Goal: Find specific page/section

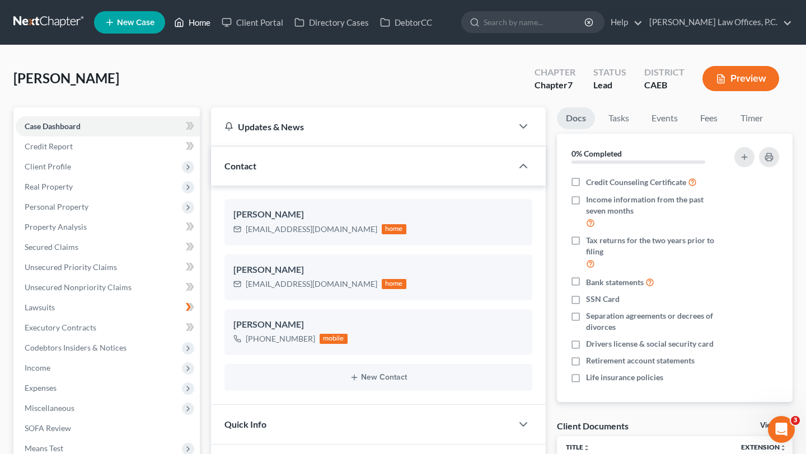
click at [195, 21] on link "Home" at bounding box center [192, 22] width 48 height 20
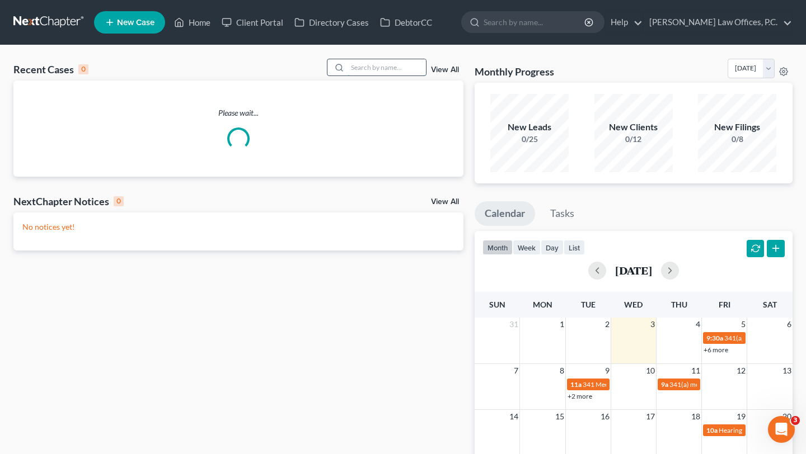
click at [372, 69] on input "search" at bounding box center [387, 67] width 78 height 16
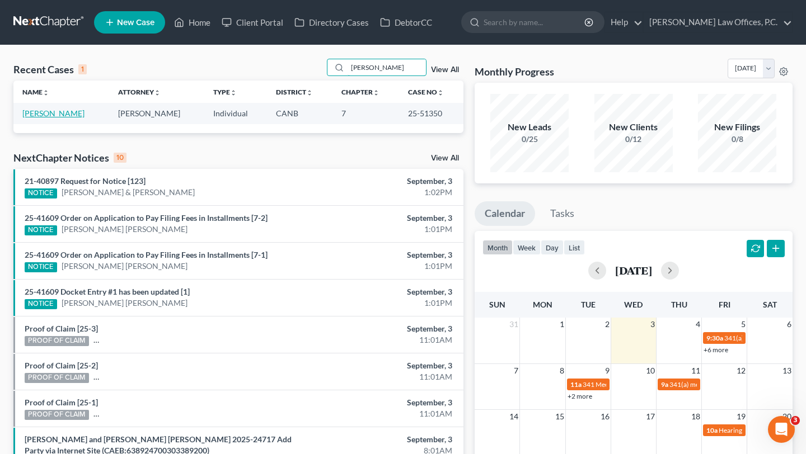
type input "[PERSON_NAME]"
click at [67, 113] on link "[PERSON_NAME]" at bounding box center [53, 114] width 62 height 10
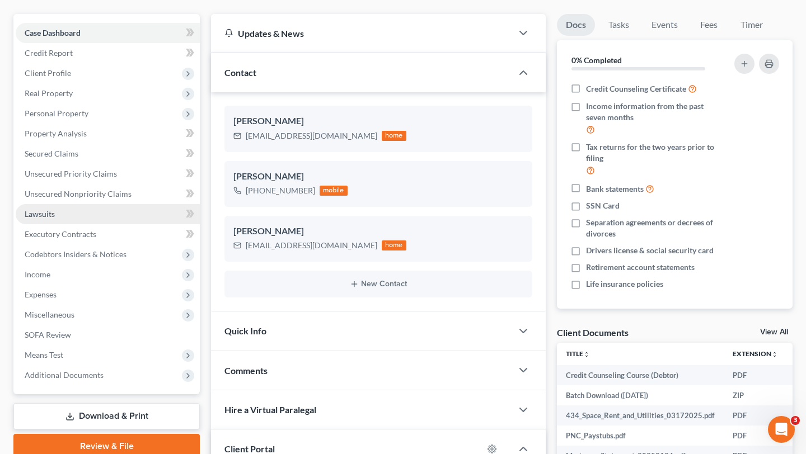
scroll to position [121, 0]
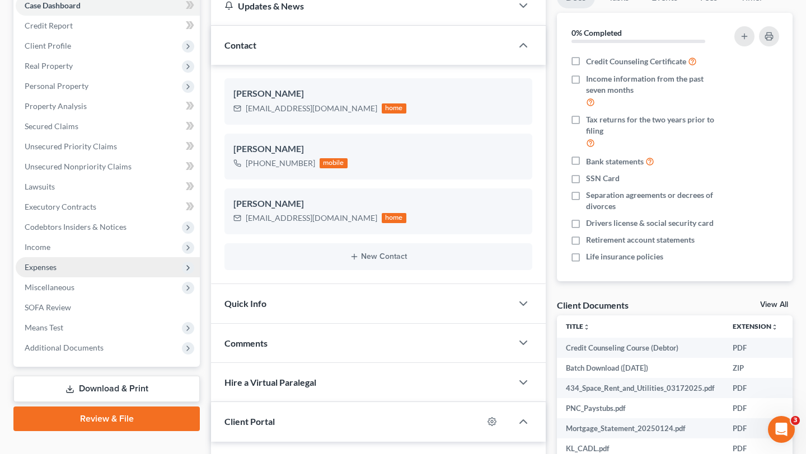
click at [93, 266] on span "Expenses" at bounding box center [108, 267] width 184 height 20
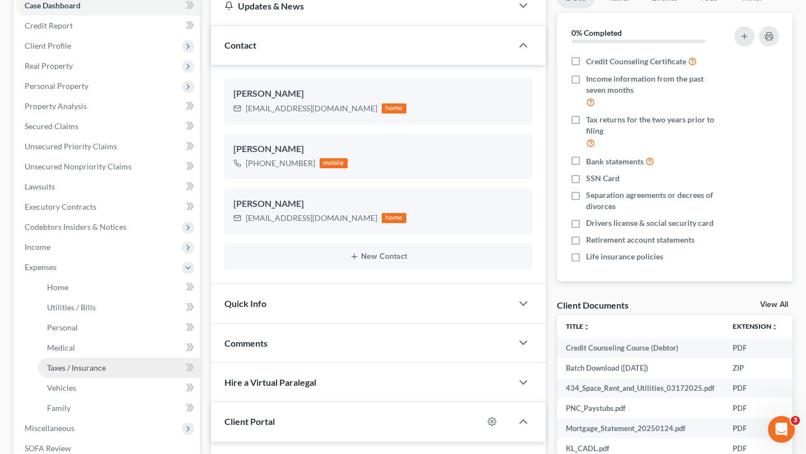
click at [110, 367] on link "Taxes / Insurance" at bounding box center [119, 368] width 162 height 20
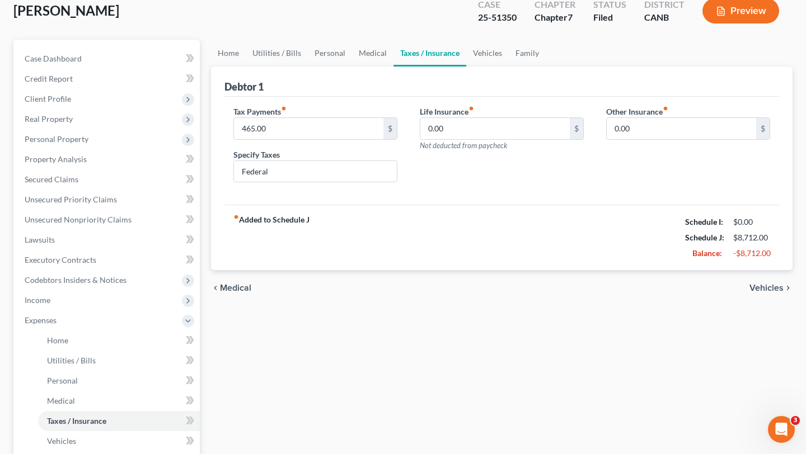
scroll to position [74, 0]
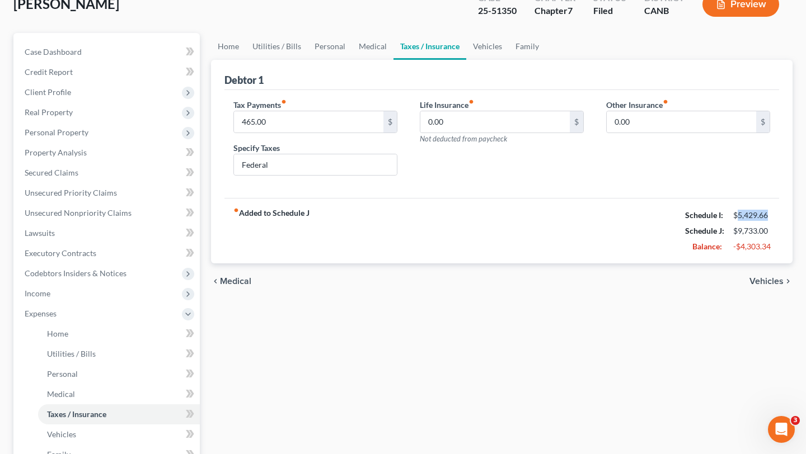
drag, startPoint x: 739, startPoint y: 219, endPoint x: 777, endPoint y: 218, distance: 38.1
click at [777, 218] on div "fiber_manual_record Added to Schedule J Schedule I: $5,429.66 Schedule J: $9,73…" at bounding box center [501, 230] width 555 height 65
copy div "5,429.66"
drag, startPoint x: 740, startPoint y: 247, endPoint x: 777, endPoint y: 247, distance: 37.5
click at [777, 247] on div "fiber_manual_record Added to Schedule J Schedule I: $5,429.66 Schedule J: $9,73…" at bounding box center [501, 230] width 555 height 65
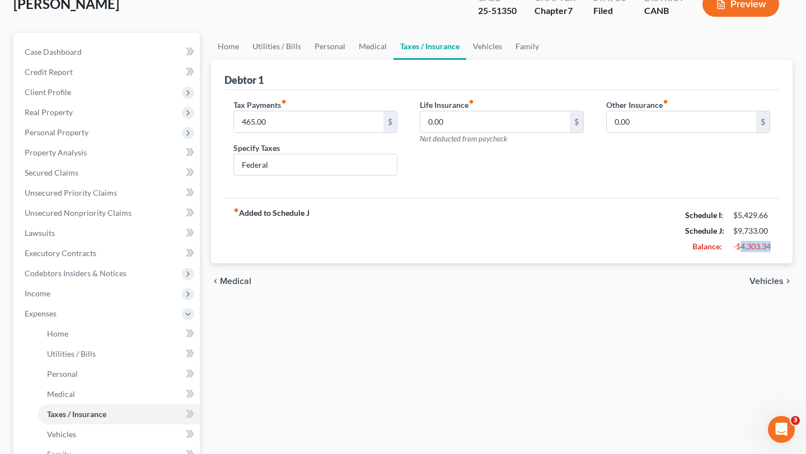
copy div "4,303.34"
